Goal: Information Seeking & Learning: Learn about a topic

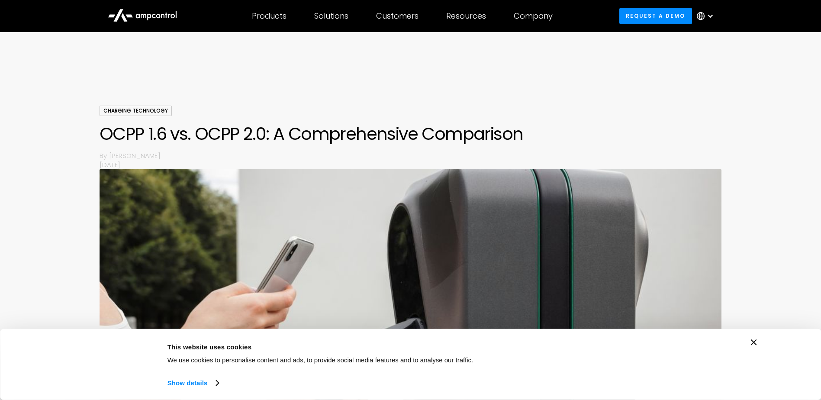
click at [753, 341] on icon "Close banner" at bounding box center [754, 342] width 6 height 6
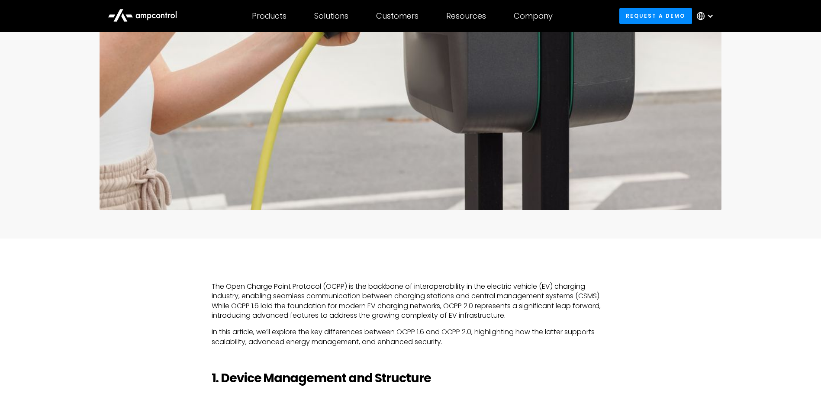
scroll to position [433, 0]
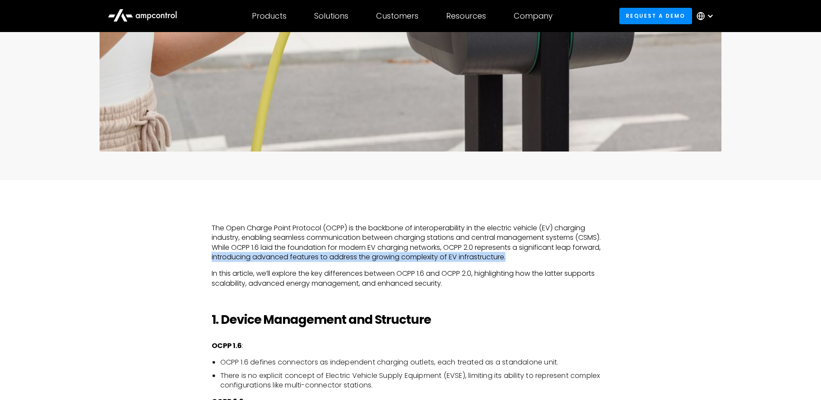
drag, startPoint x: 219, startPoint y: 261, endPoint x: 538, endPoint y: 254, distance: 319.4
click at [538, 254] on p "The Open Charge Point Protocol (OCPP) is the backbone of interoperability in th…" at bounding box center [411, 242] width 398 height 39
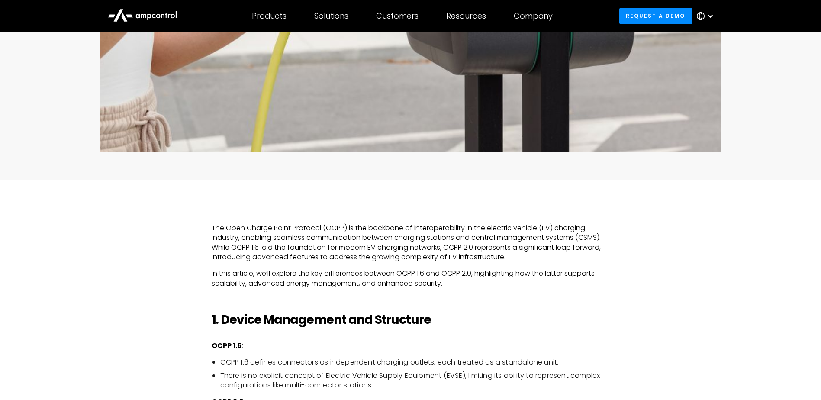
drag, startPoint x: 535, startPoint y: 296, endPoint x: 491, endPoint y: 286, distance: 45.8
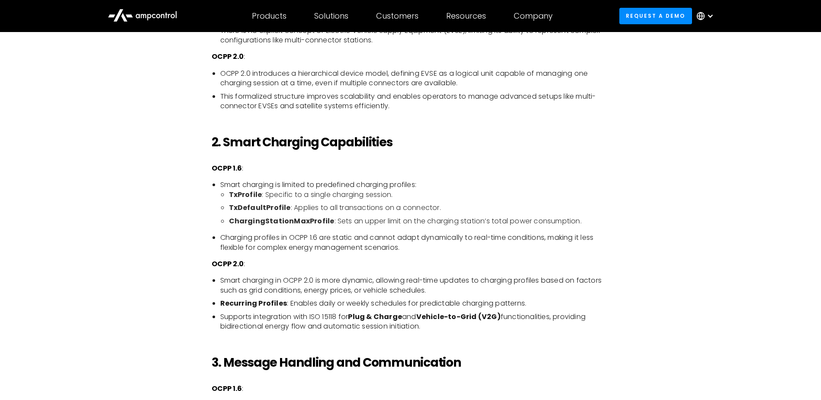
scroll to position [779, 0]
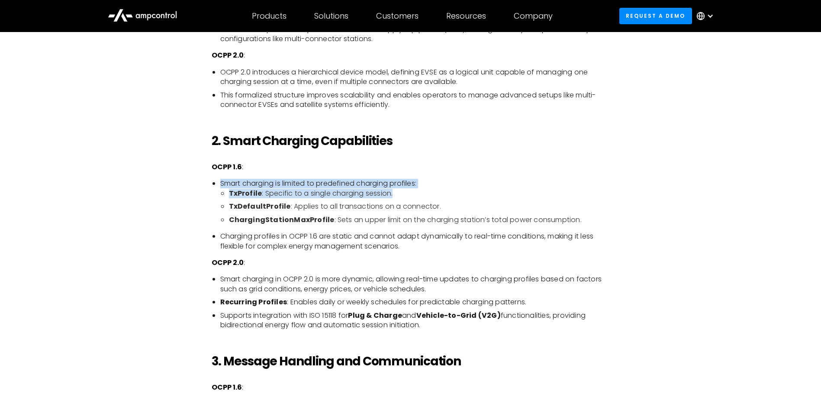
drag, startPoint x: 433, startPoint y: 181, endPoint x: 475, endPoint y: 190, distance: 43.3
click at [475, 190] on li "Smart charging is limited to predefined charging profiles: TxProfile : Specific…" at bounding box center [414, 202] width 389 height 46
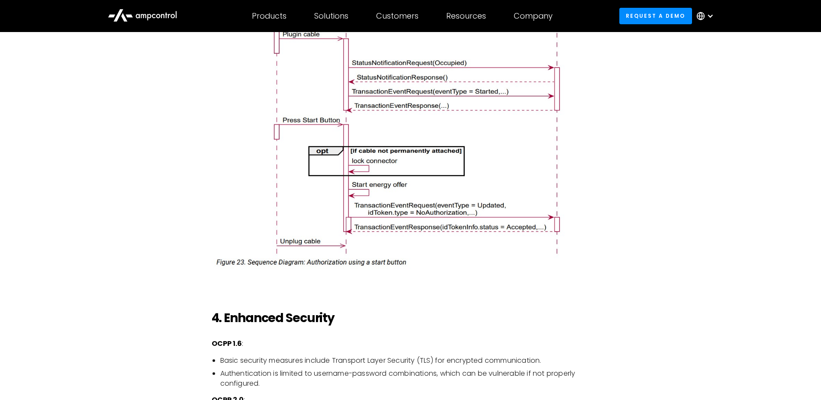
scroll to position [1342, 0]
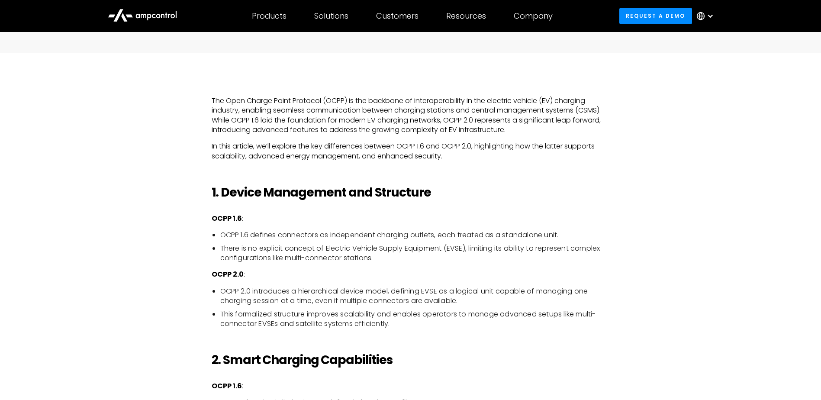
drag, startPoint x: 524, startPoint y: 267, endPoint x: 472, endPoint y: 255, distance: 53.2
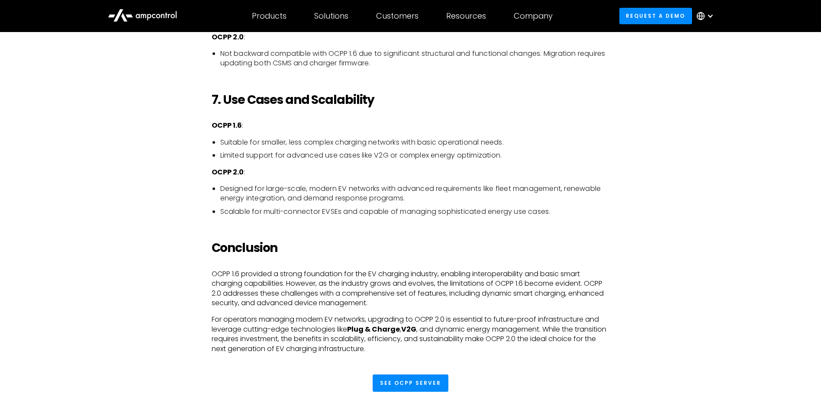
scroll to position [2034, 0]
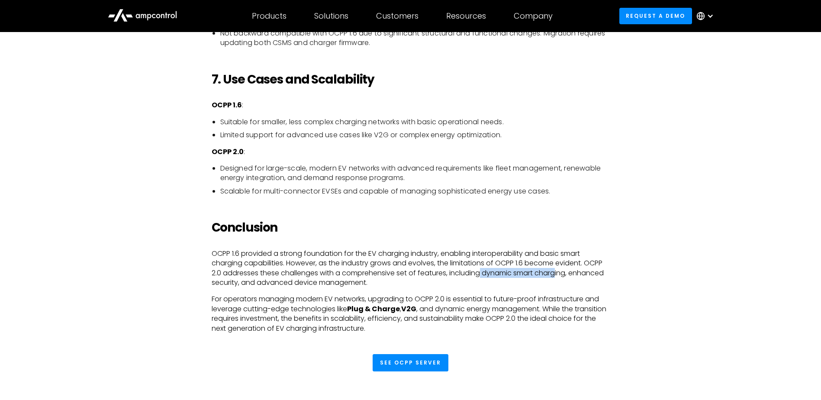
drag, startPoint x: 519, startPoint y: 272, endPoint x: 559, endPoint y: 270, distance: 39.4
click at [559, 270] on p "OCPP 1.6 provided a strong foundation for the EV charging industry, enabling in…" at bounding box center [411, 268] width 398 height 39
drag, startPoint x: 276, startPoint y: 283, endPoint x: 305, endPoint y: 282, distance: 28.6
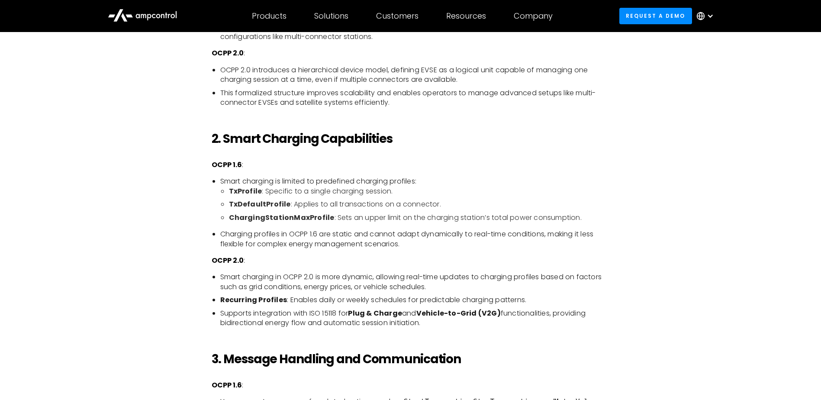
scroll to position [692, 0]
